Goal: Task Accomplishment & Management: Complete application form

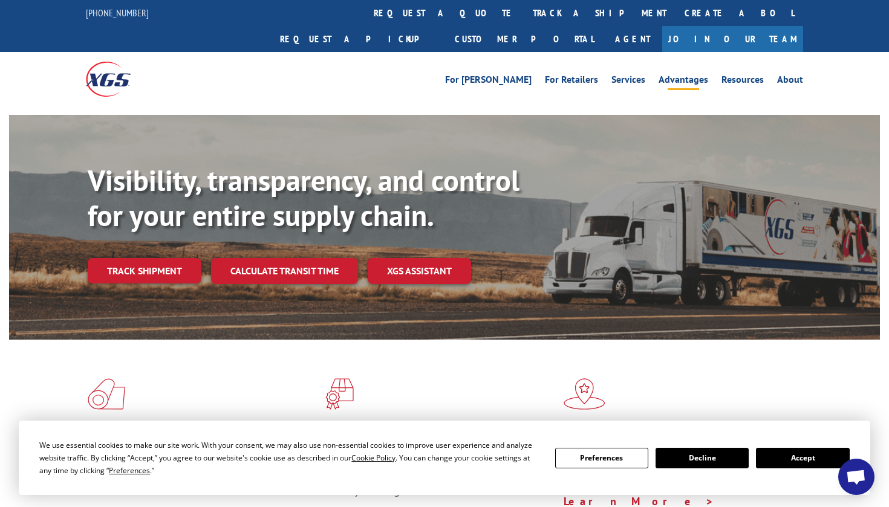
click at [684, 75] on link "Advantages" at bounding box center [683, 81] width 50 height 13
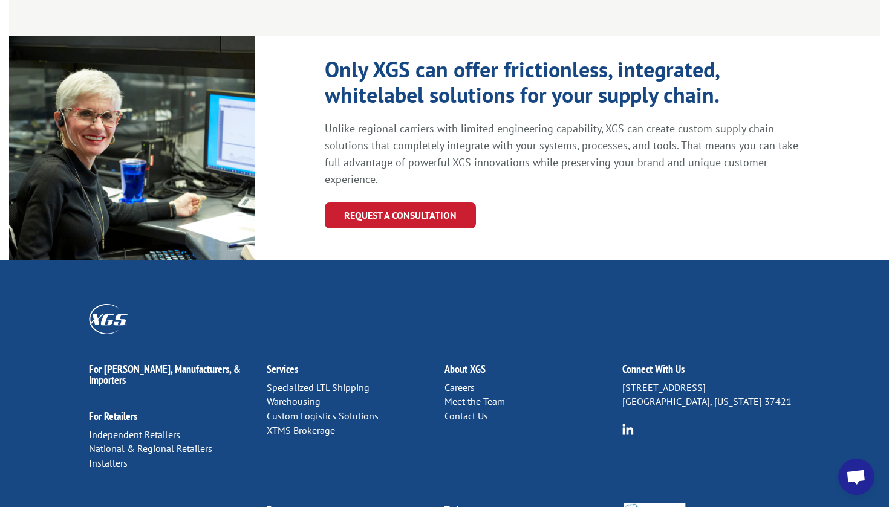
scroll to position [1323, 0]
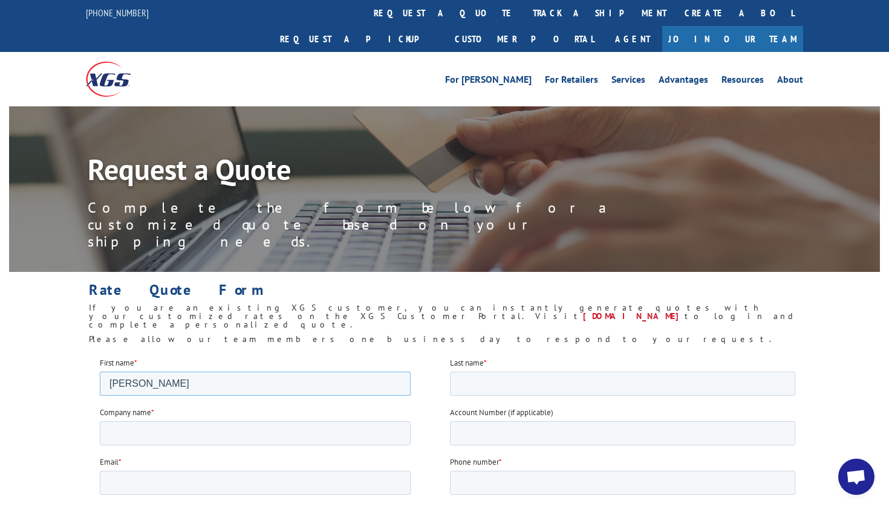
type input "Rebecca"
type input "Pei"
type input "Gefen Gallery"
type input "rebecca@gefengallery.com"
type input "5"
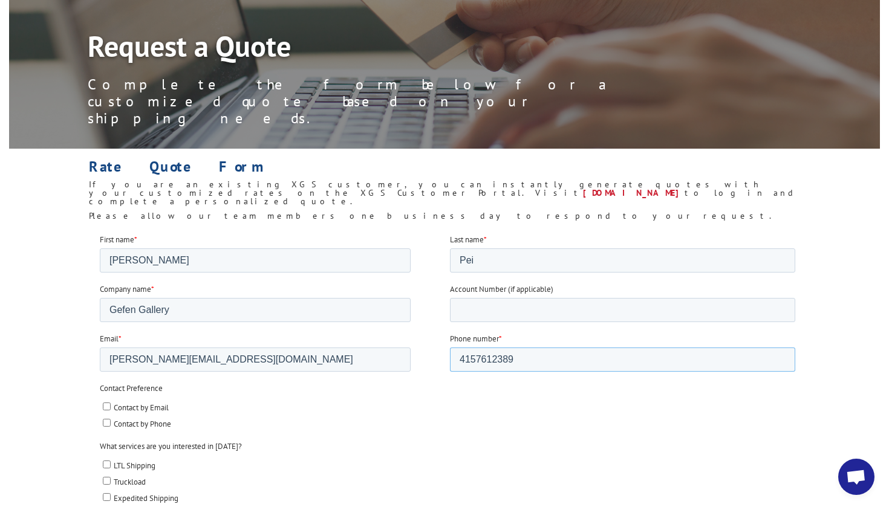
scroll to position [126, 0]
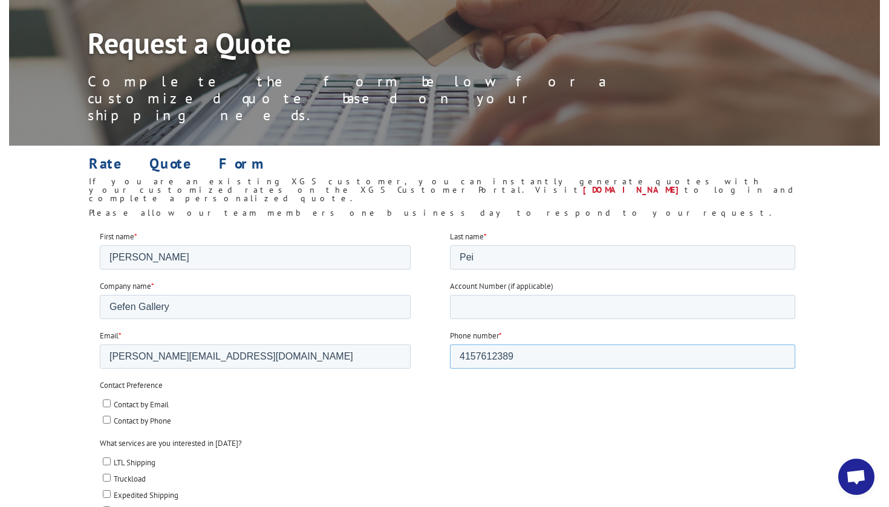
type input "4157612389"
click at [141, 402] on span "Contact by Email" at bounding box center [141, 404] width 55 height 10
click at [111, 402] on input "Contact by Email" at bounding box center [107, 403] width 8 height 8
checkbox input "true"
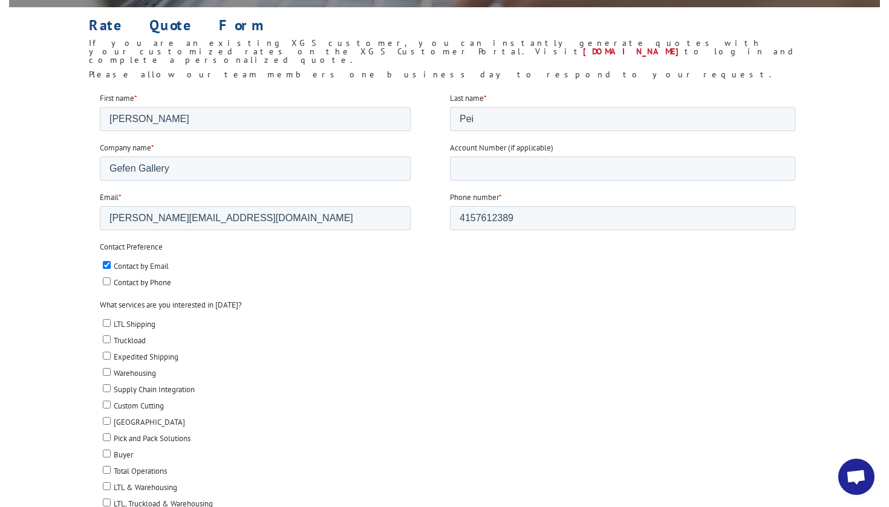
scroll to position [276, 0]
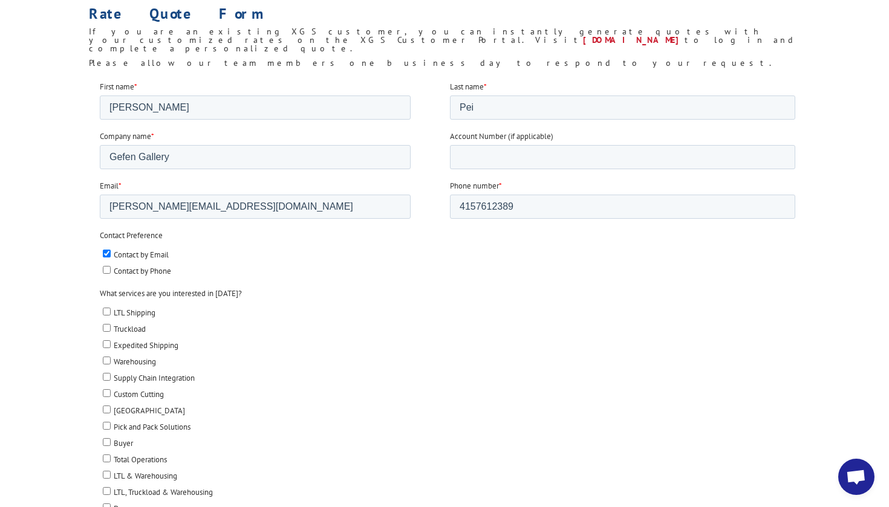
click at [125, 307] on span "LTL Shipping" at bounding box center [135, 312] width 42 height 10
click at [111, 307] on input "LTL Shipping" at bounding box center [107, 311] width 8 height 8
checkbox input "true"
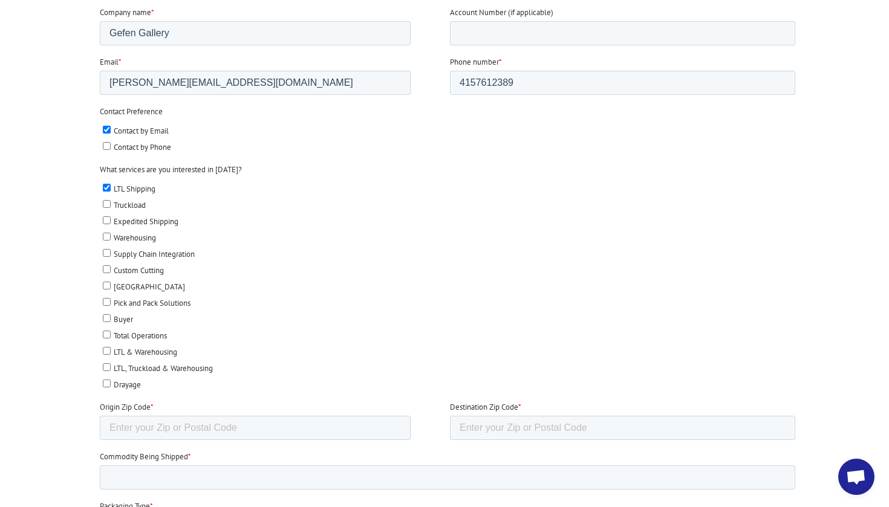
scroll to position [401, 0]
click at [164, 415] on input "Origin Zip Code *" at bounding box center [255, 427] width 311 height 24
type input "94109"
type input "30319"
click at [355, 465] on input "Commodity Being Shipped *" at bounding box center [447, 477] width 695 height 24
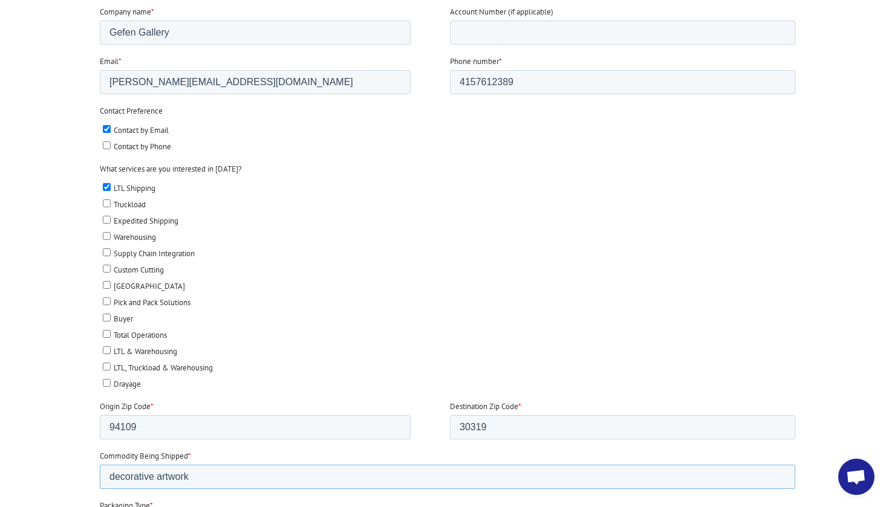
type input "decorative artwork"
select select "Pallets (40"x48")"
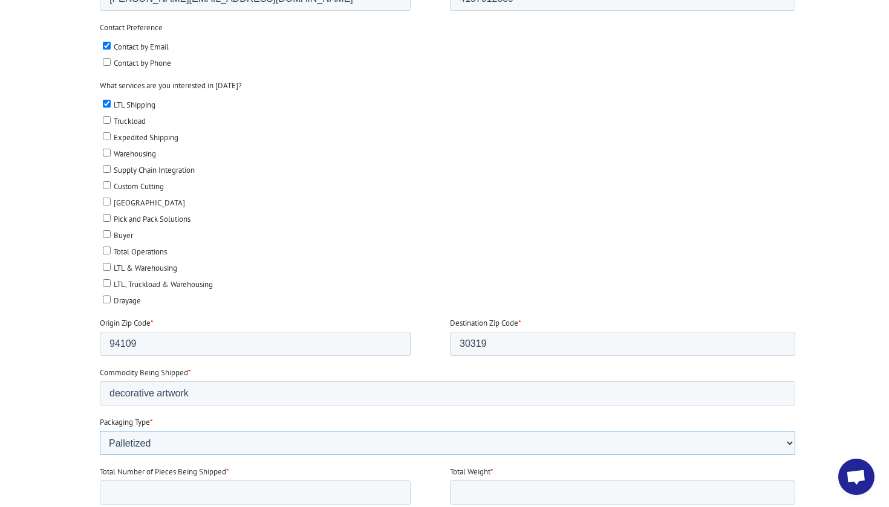
scroll to position [577, 0]
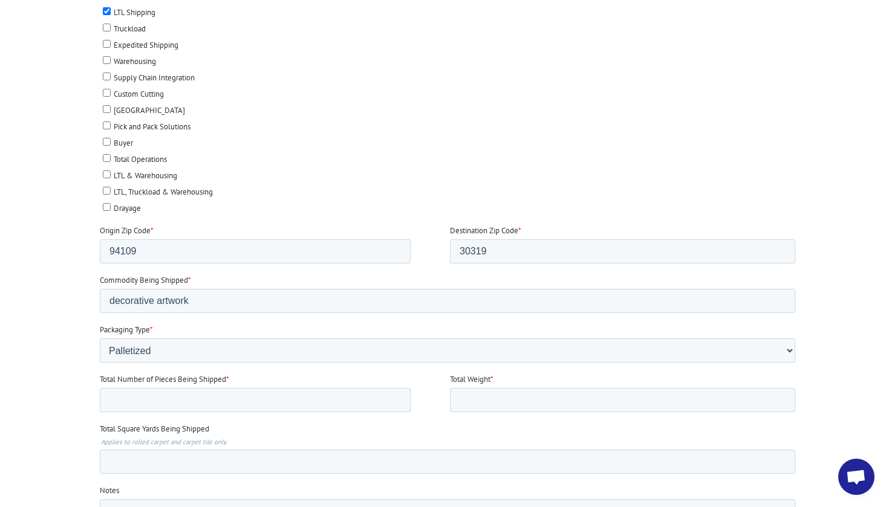
click at [224, 385] on fieldset "Total Number of Pieces Being Shipped * Total Weight *" at bounding box center [450, 399] width 700 height 50
click at [219, 388] on input "Total Number of Pieces Being Shipped *" at bounding box center [255, 400] width 311 height 24
type input "1"
click at [457, 388] on input "Total Weight *" at bounding box center [622, 400] width 345 height 24
type input "1"
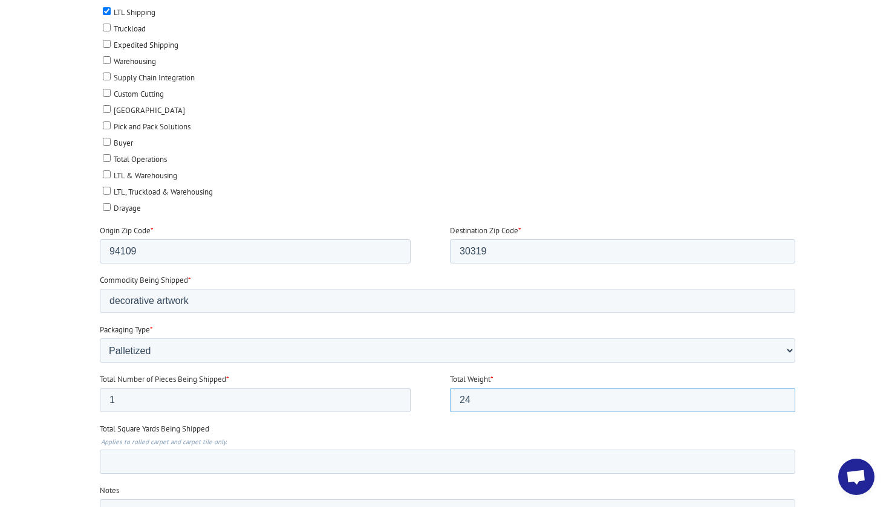
type input "24"
click at [392, 450] on input "Total Square Yards Being Shipped" at bounding box center [447, 462] width 695 height 24
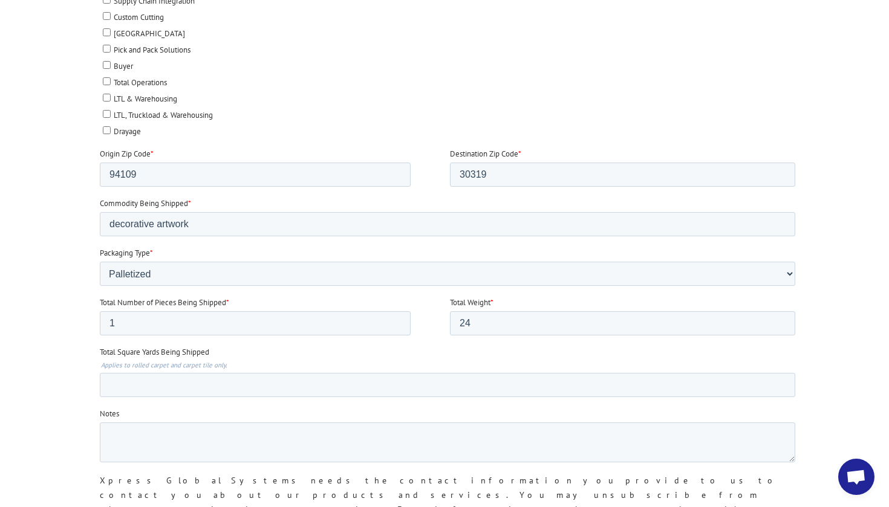
scroll to position [663, 0]
